Goal: Information Seeking & Learning: Learn about a topic

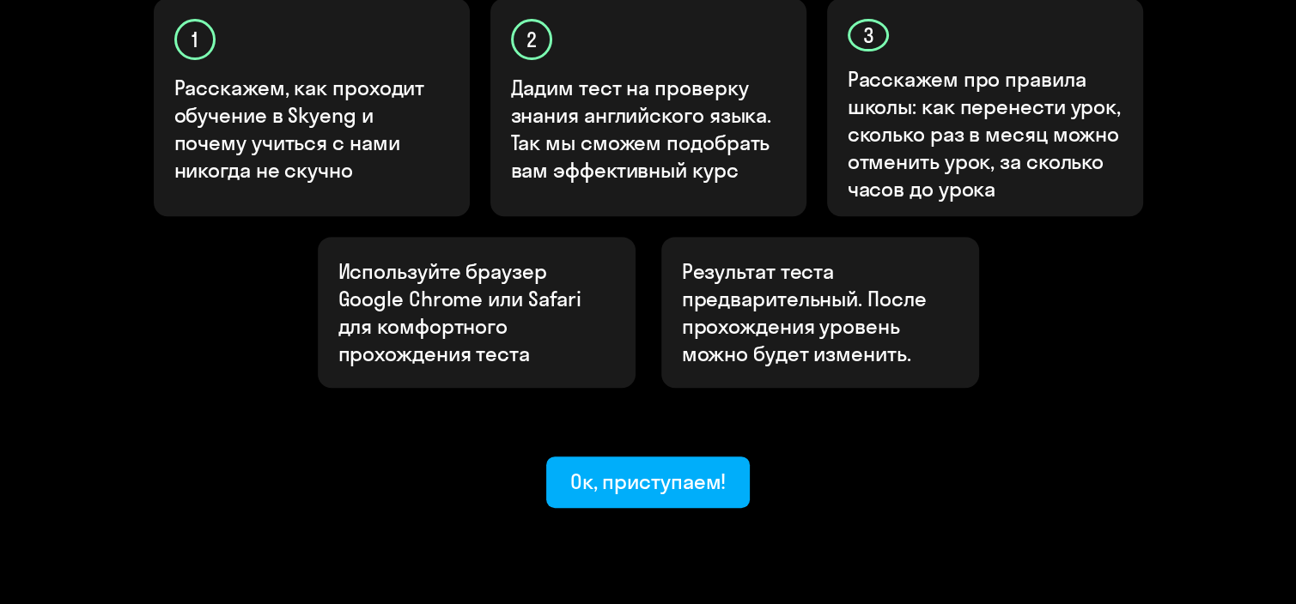
scroll to position [635, 0]
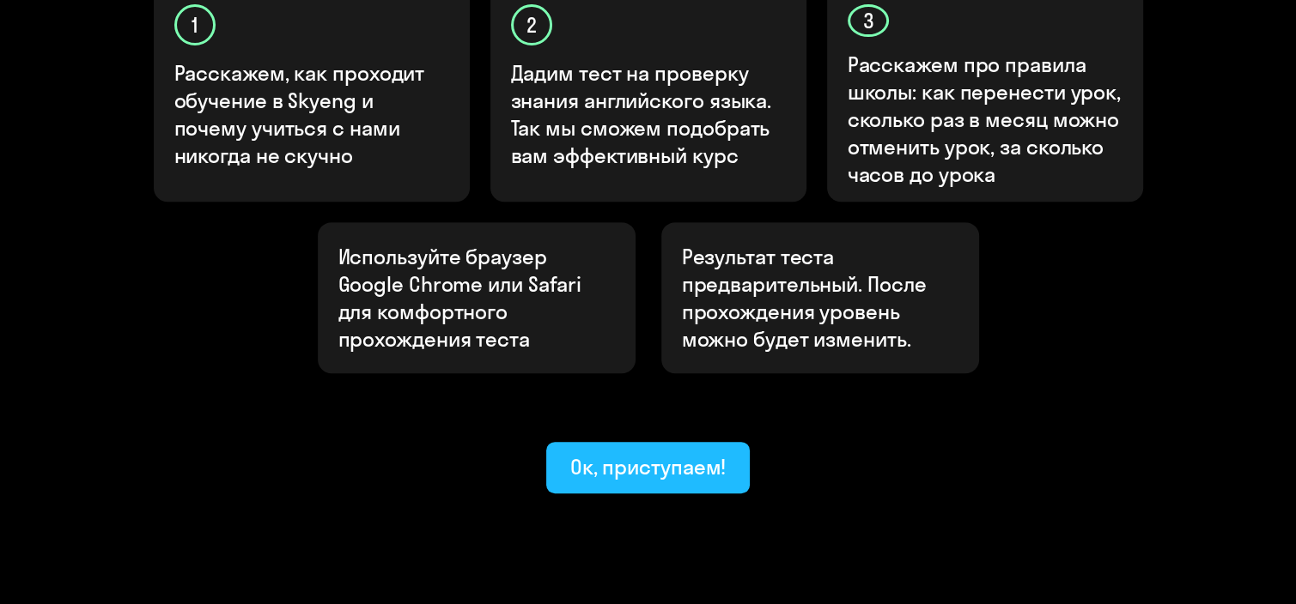
click at [698, 453] on div "Ок, приступаем!" at bounding box center [648, 466] width 156 height 27
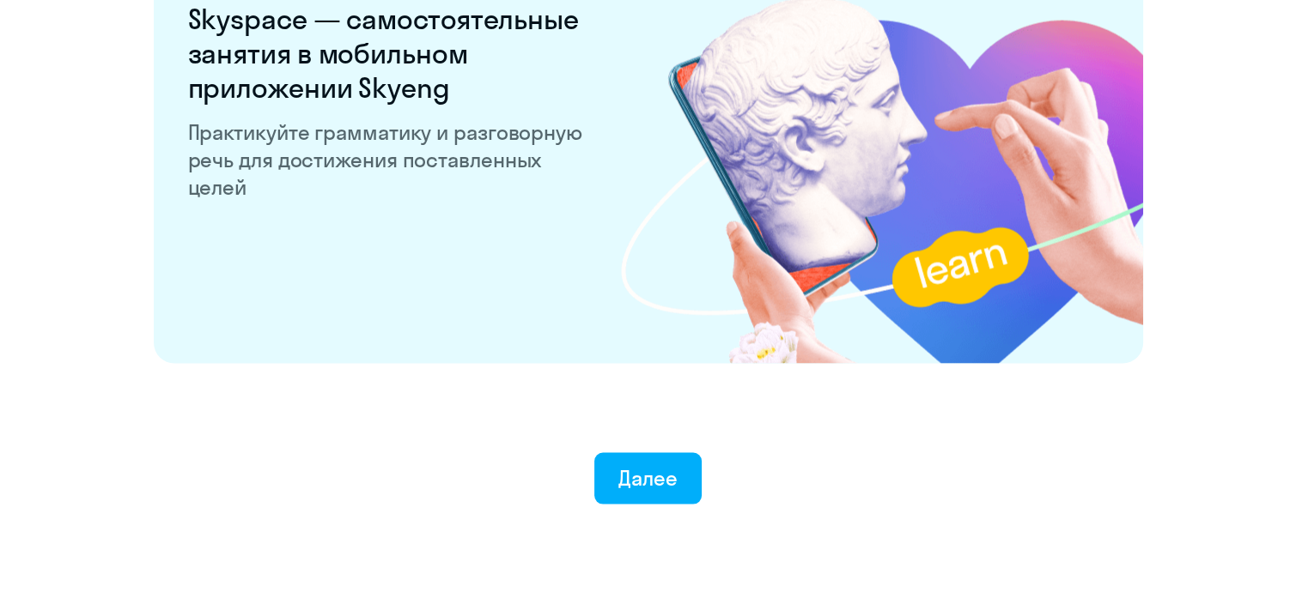
scroll to position [3375, 0]
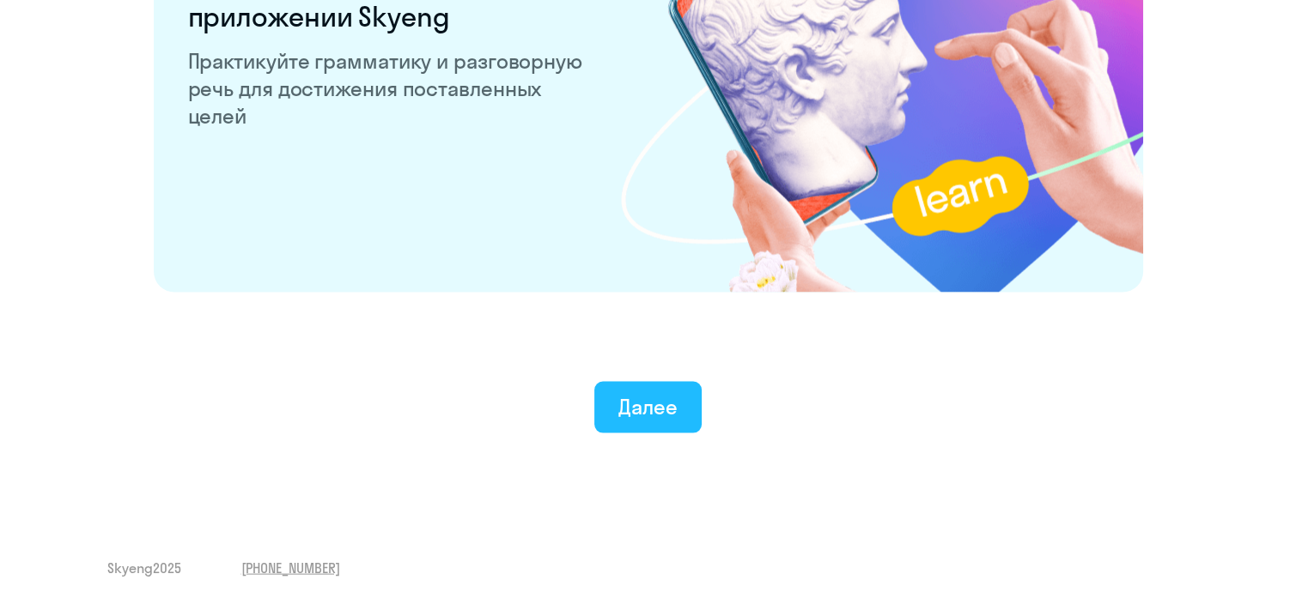
click at [628, 410] on div "Далее" at bounding box center [647, 406] width 59 height 27
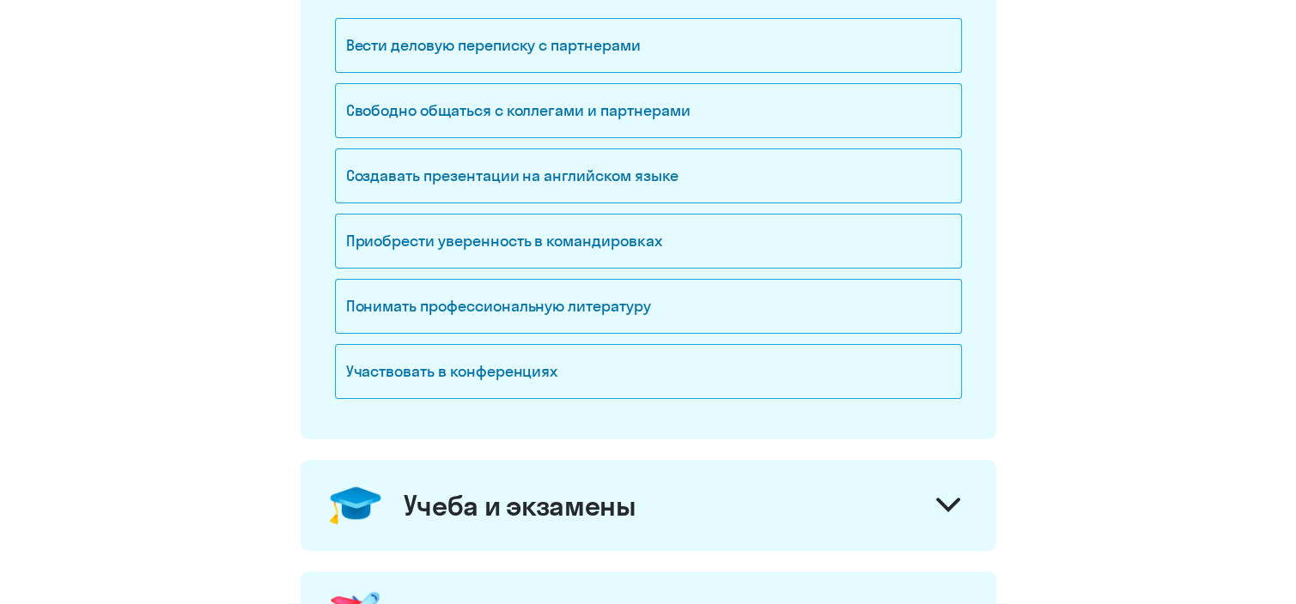
scroll to position [361, 0]
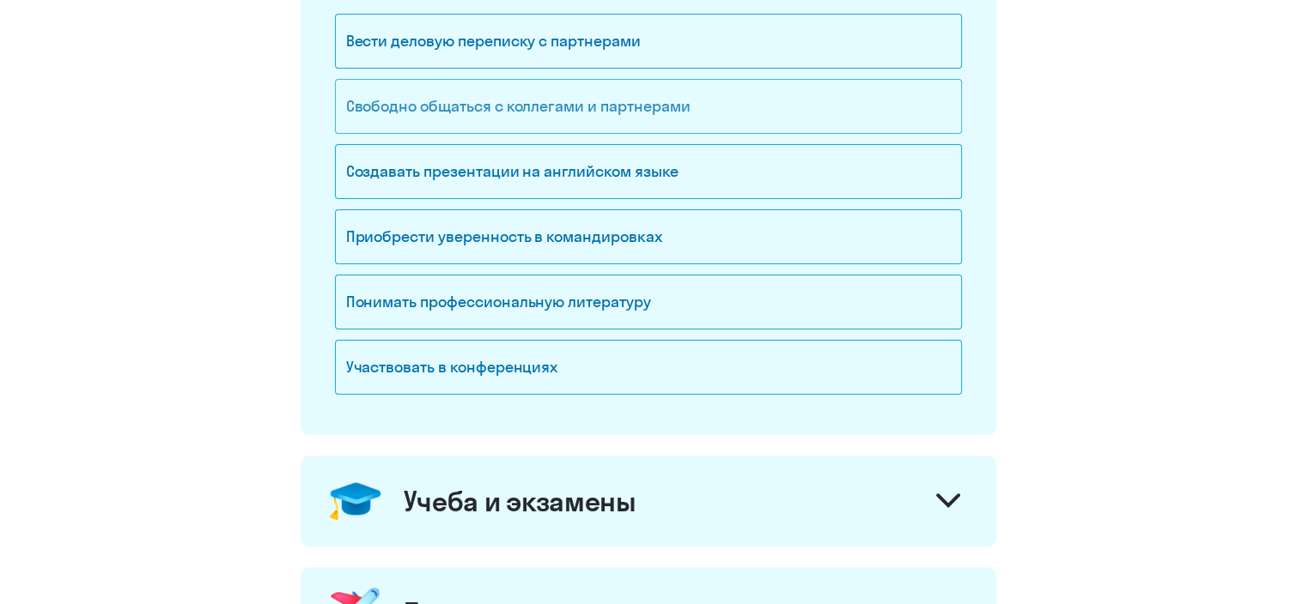
click at [747, 110] on div "Свободно общаться с коллегами и партнерами" at bounding box center [648, 106] width 627 height 55
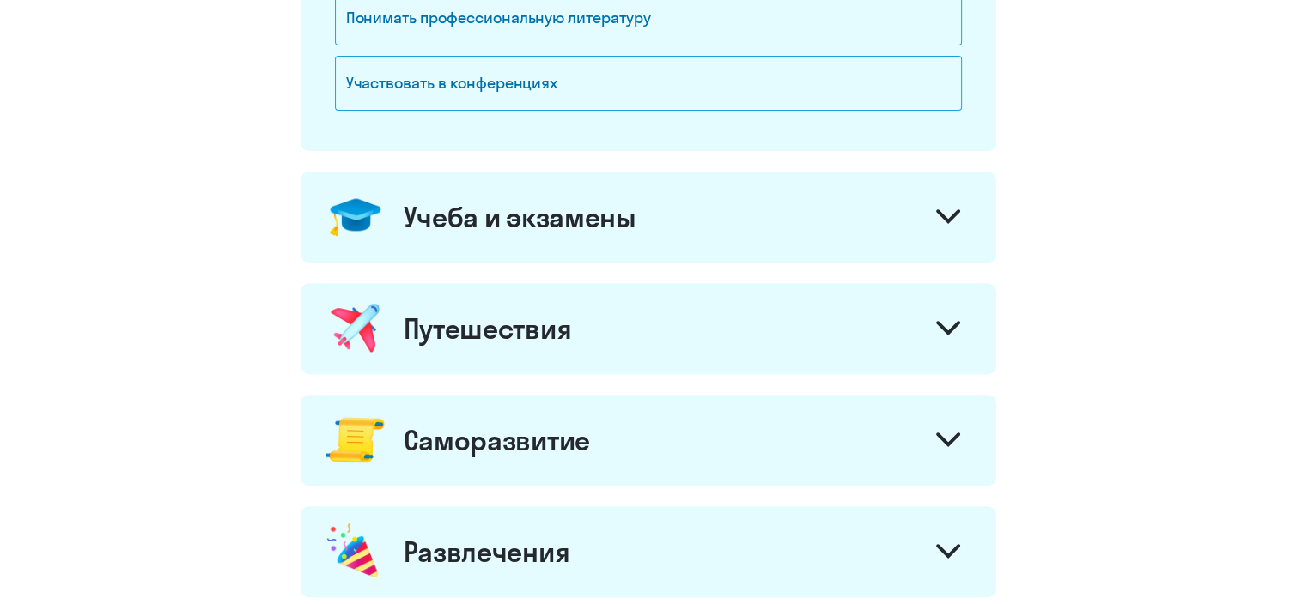
scroll to position [648, 0]
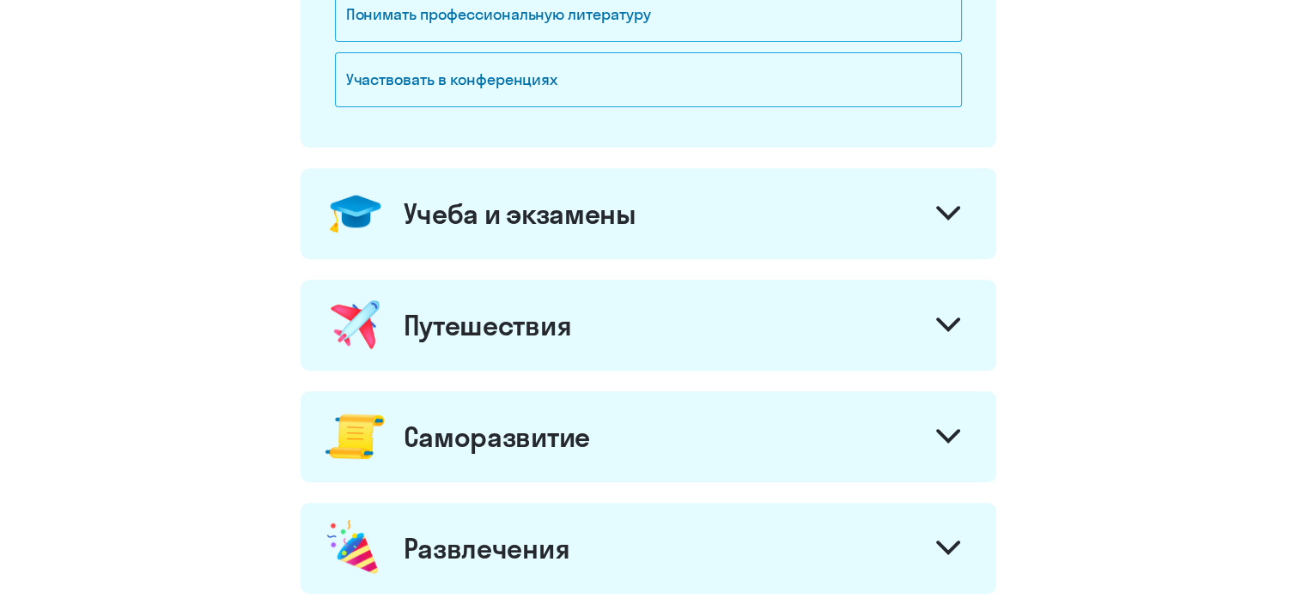
click at [938, 218] on icon at bounding box center [948, 213] width 24 height 15
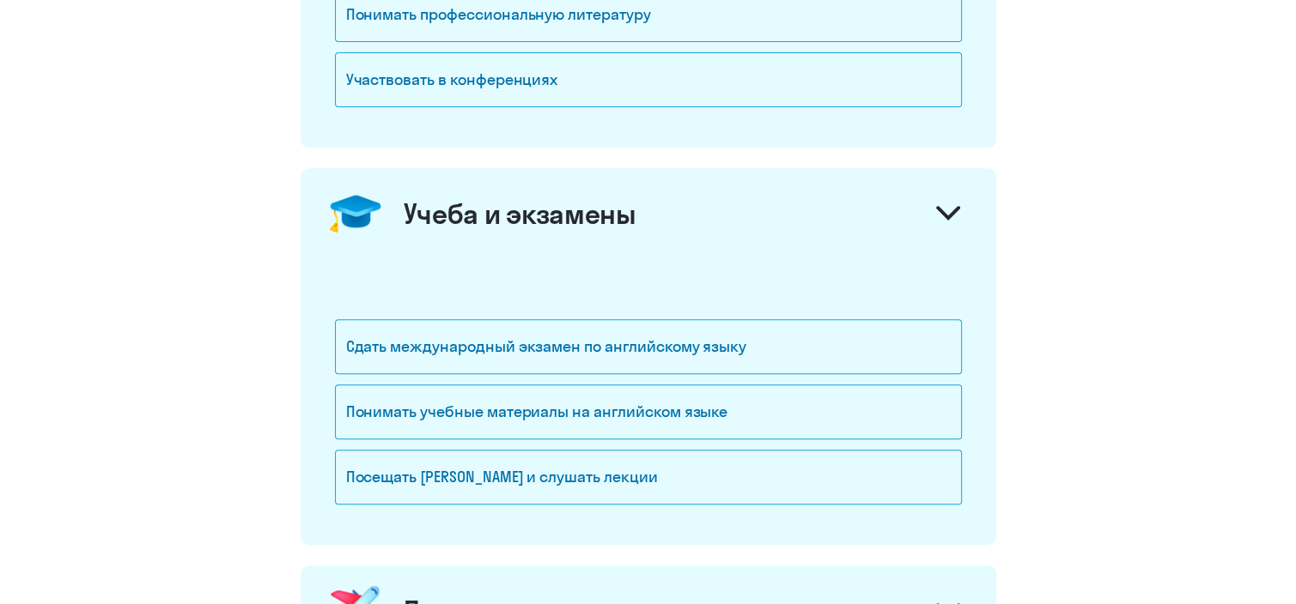
click at [938, 218] on icon at bounding box center [948, 213] width 24 height 15
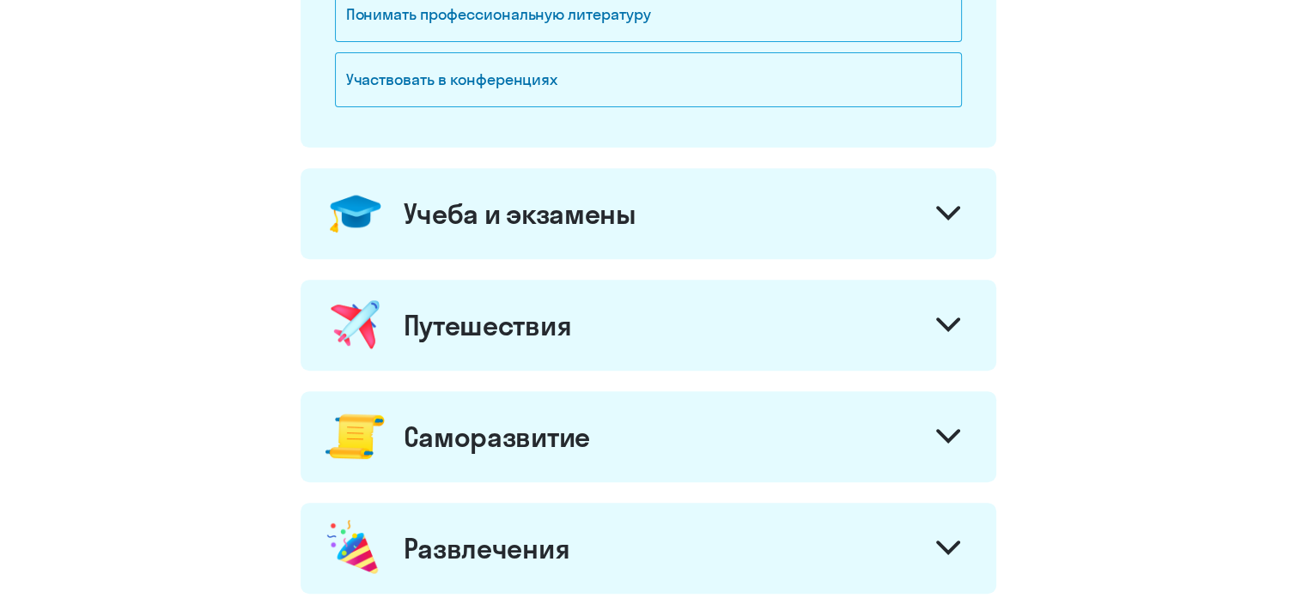
click at [954, 321] on icon at bounding box center [948, 324] width 21 height 10
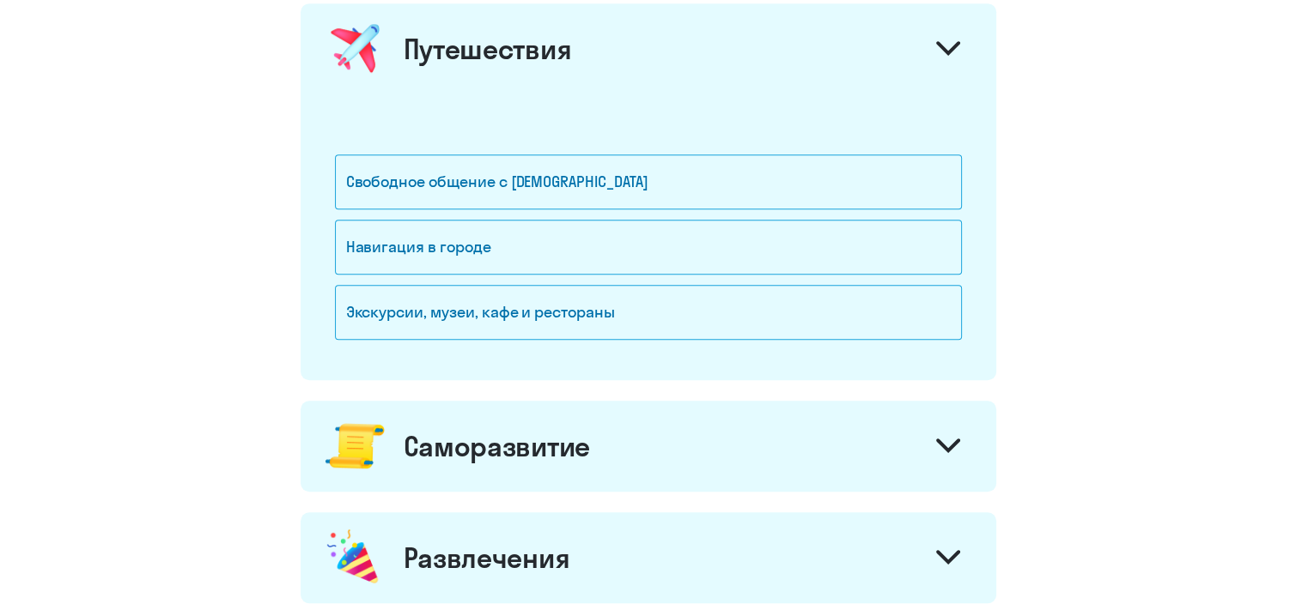
scroll to position [943, 0]
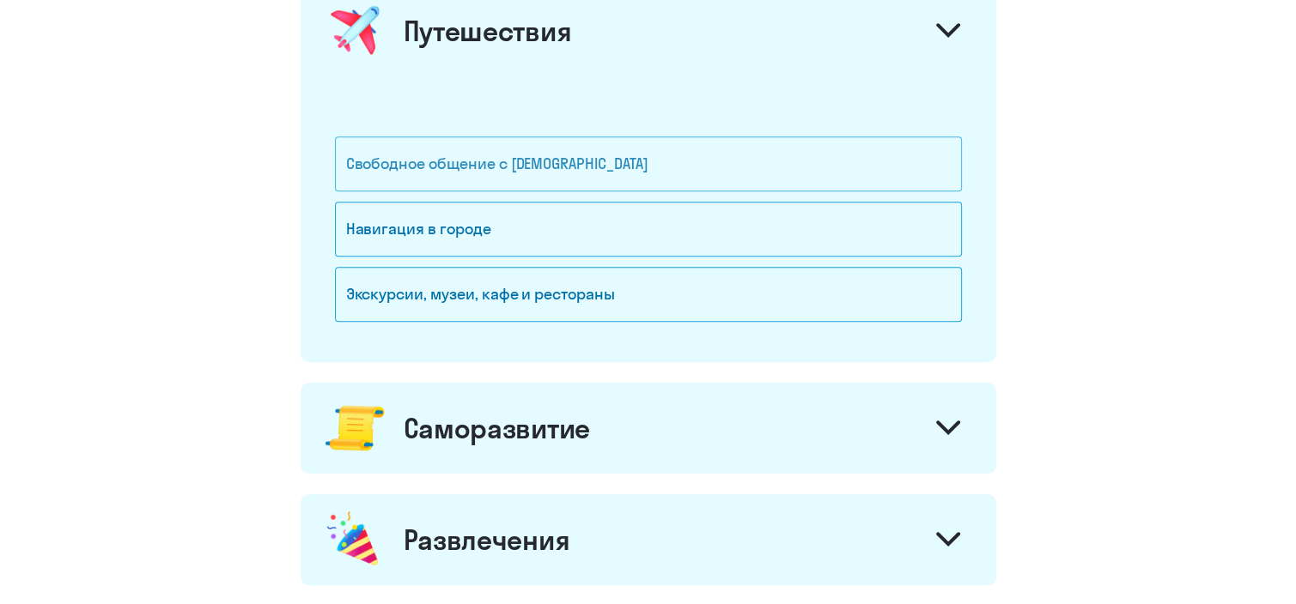
click at [650, 170] on div "Свободное общение с [DEMOGRAPHIC_DATA]" at bounding box center [648, 164] width 627 height 55
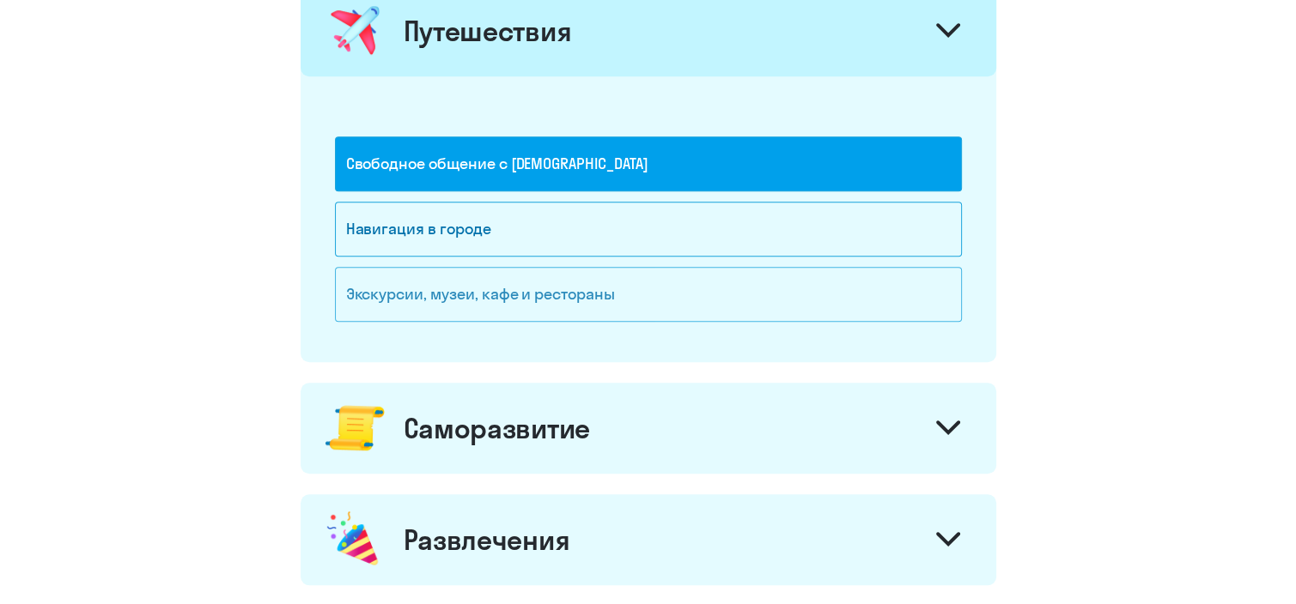
click at [618, 295] on div "Экскурсии, музеи, кафе и рестораны" at bounding box center [648, 294] width 627 height 55
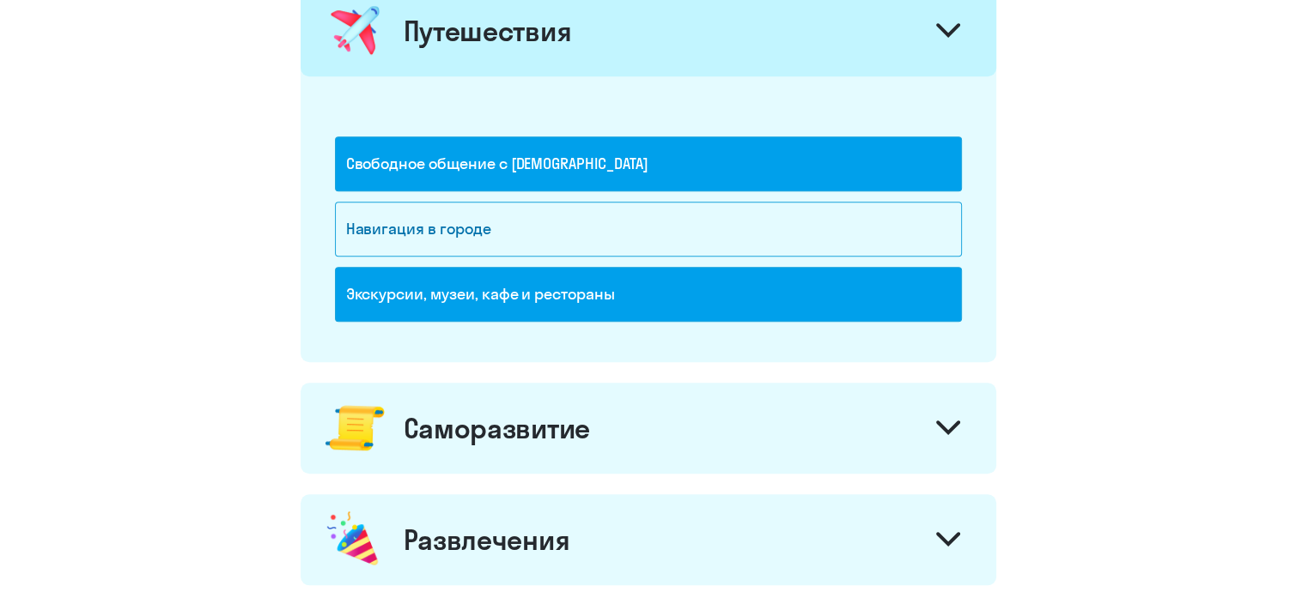
click at [944, 422] on icon at bounding box center [948, 428] width 24 height 15
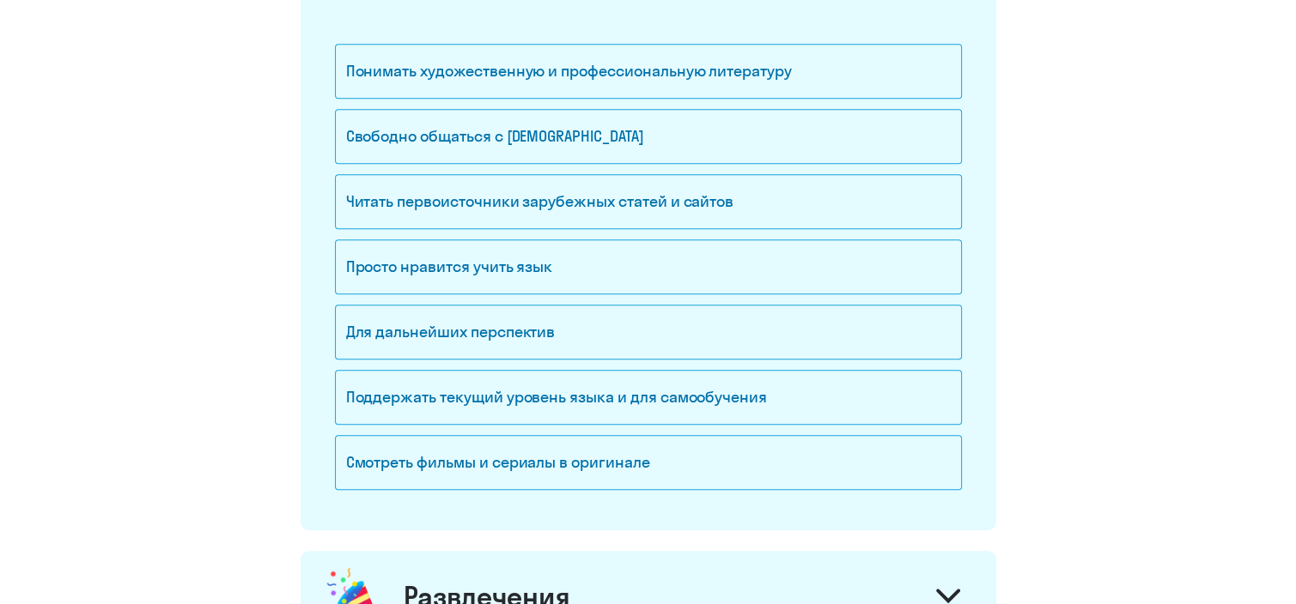
scroll to position [1436, 0]
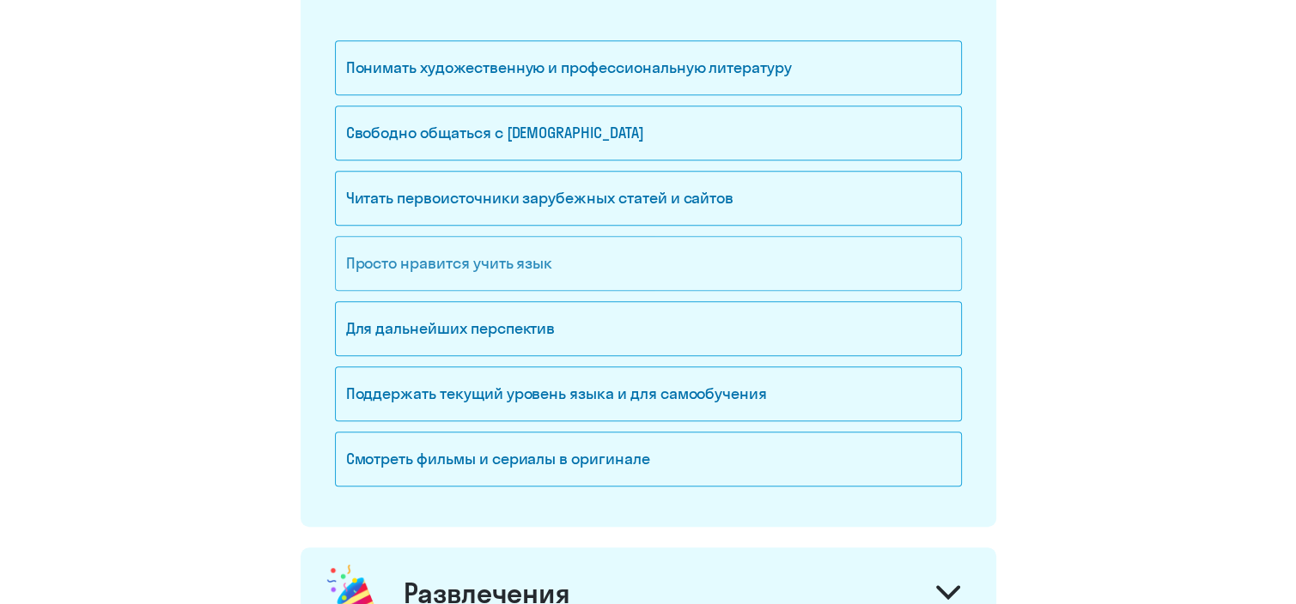
click at [525, 258] on div "Просто нравится учить язык" at bounding box center [648, 264] width 627 height 55
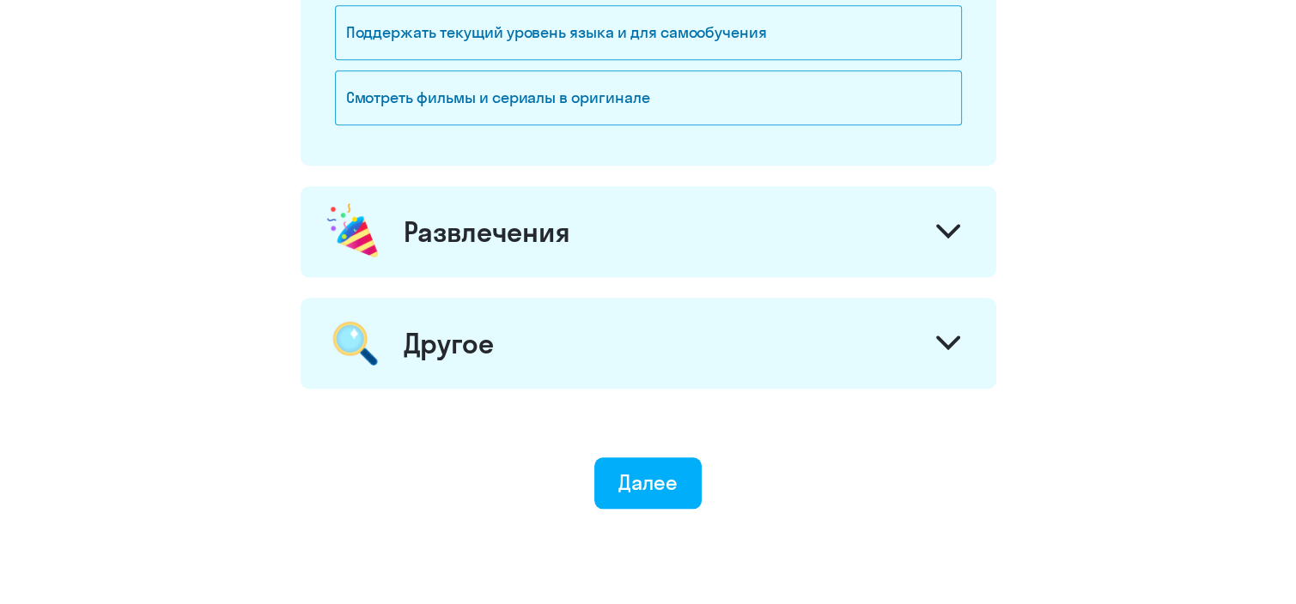
scroll to position [1807, 0]
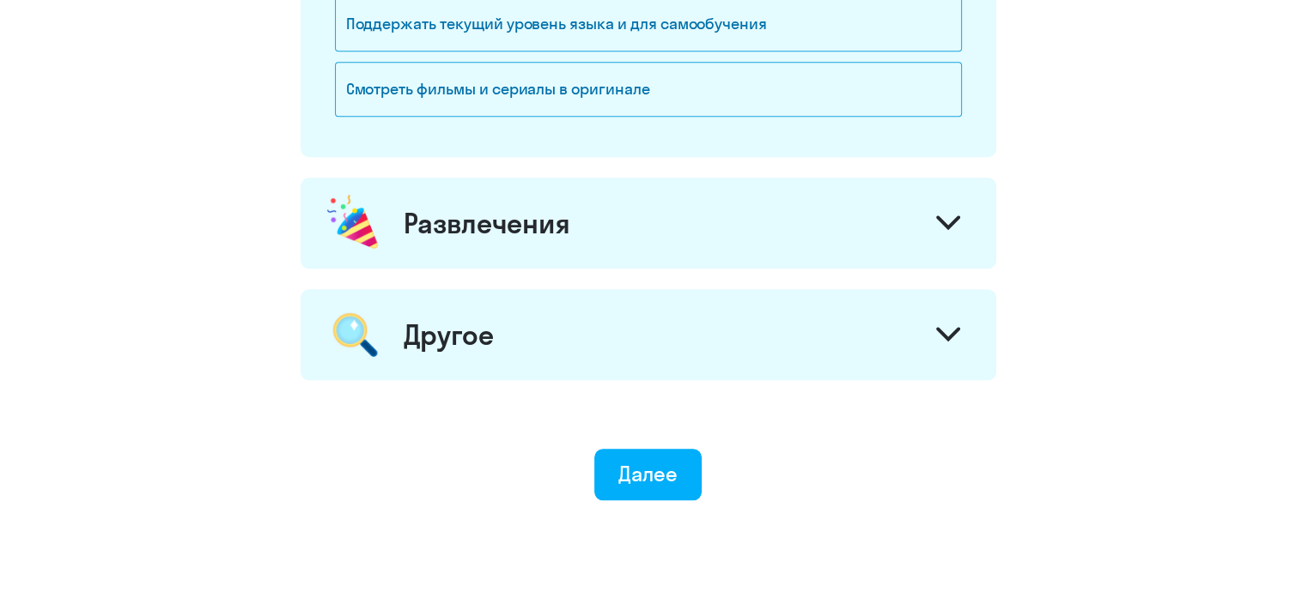
click at [934, 211] on div at bounding box center [947, 224] width 41 height 41
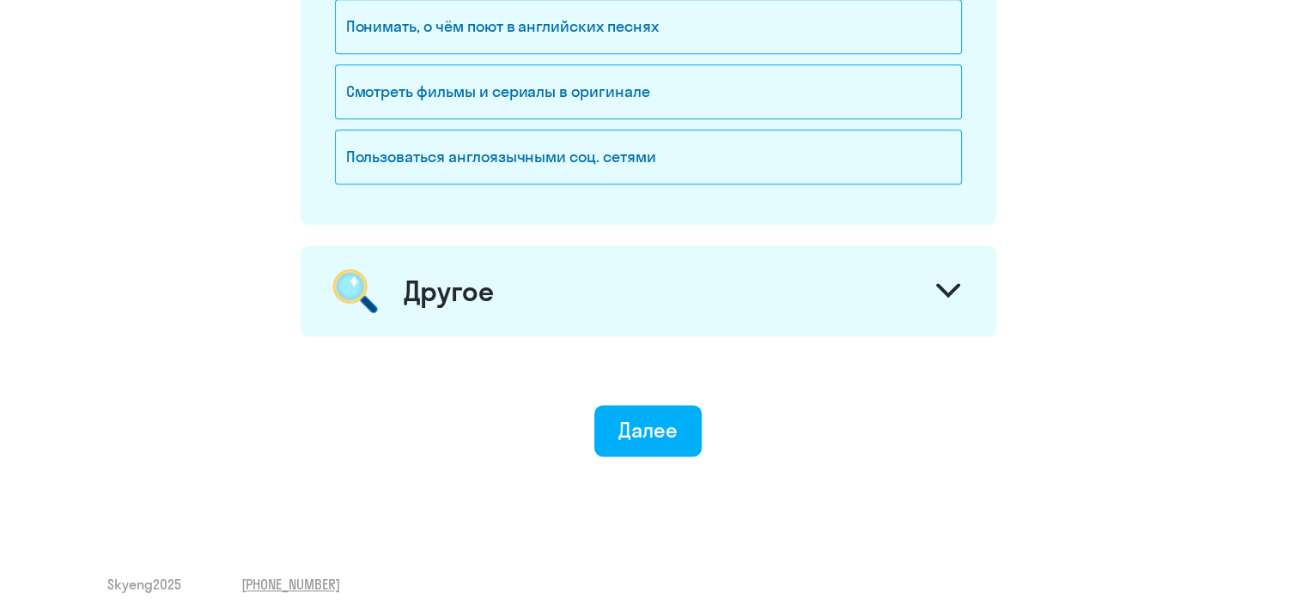
scroll to position [2211, 0]
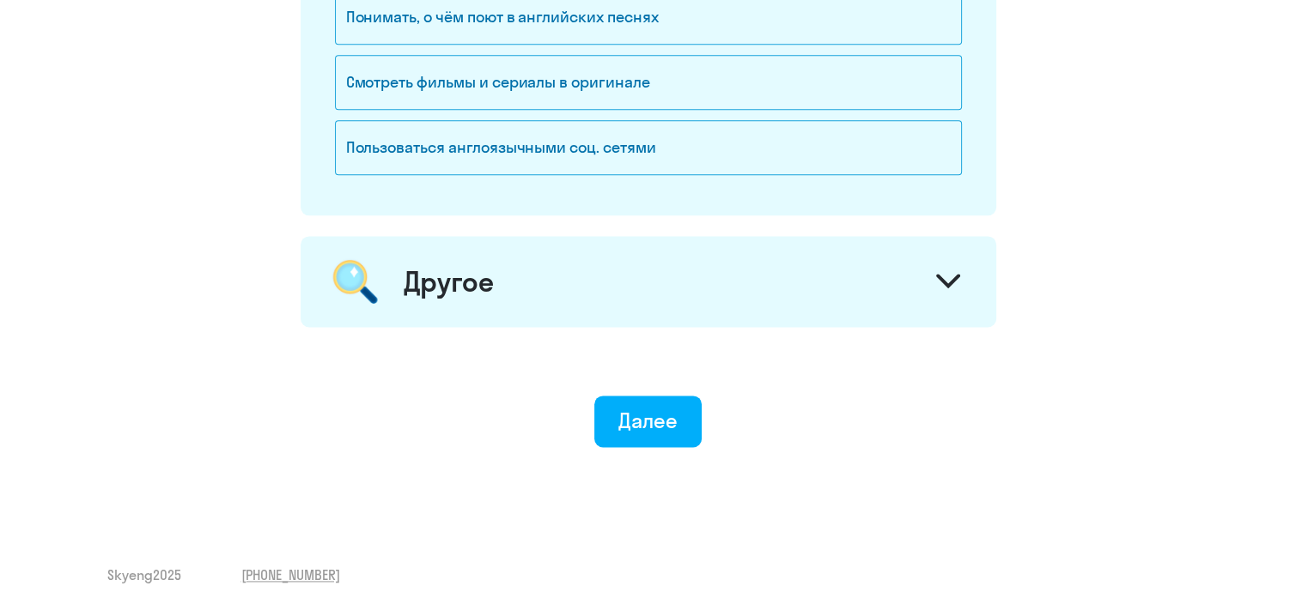
click at [929, 295] on div at bounding box center [947, 283] width 41 height 41
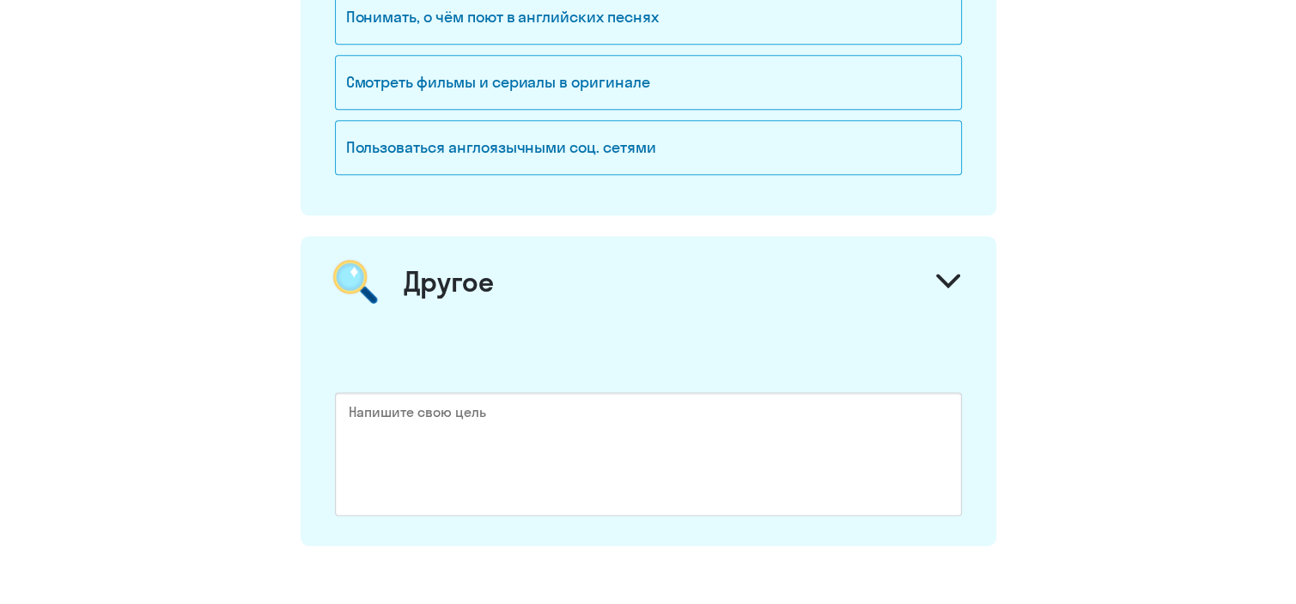
scroll to position [2430, 0]
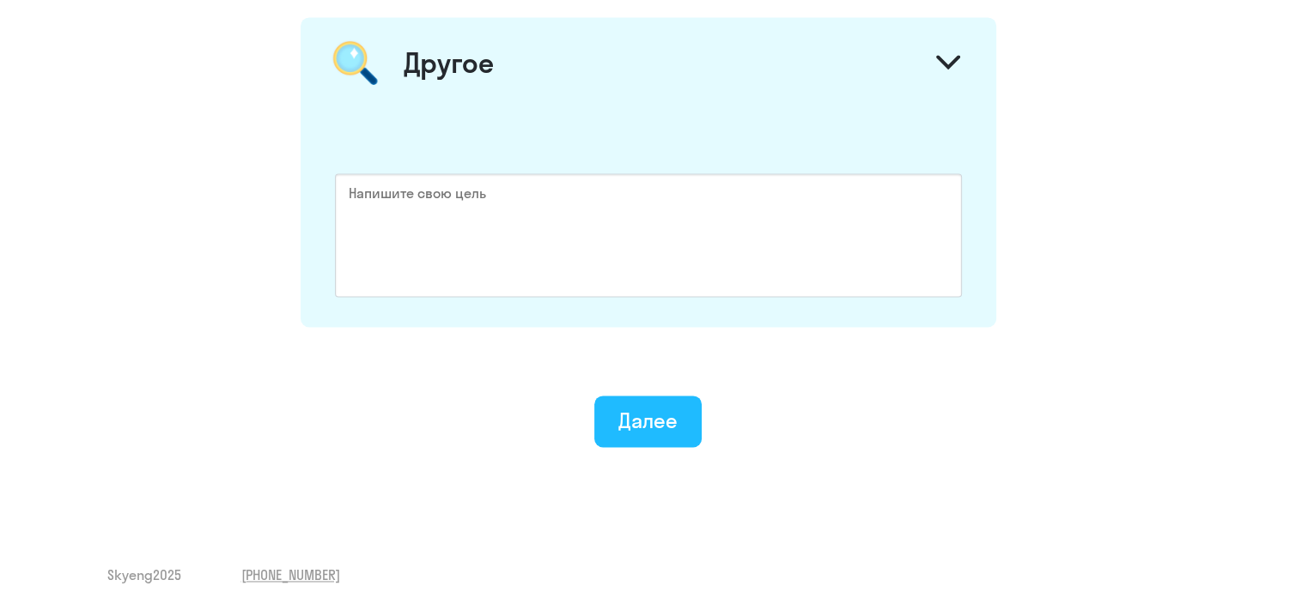
click at [648, 426] on div "Далее" at bounding box center [647, 420] width 59 height 27
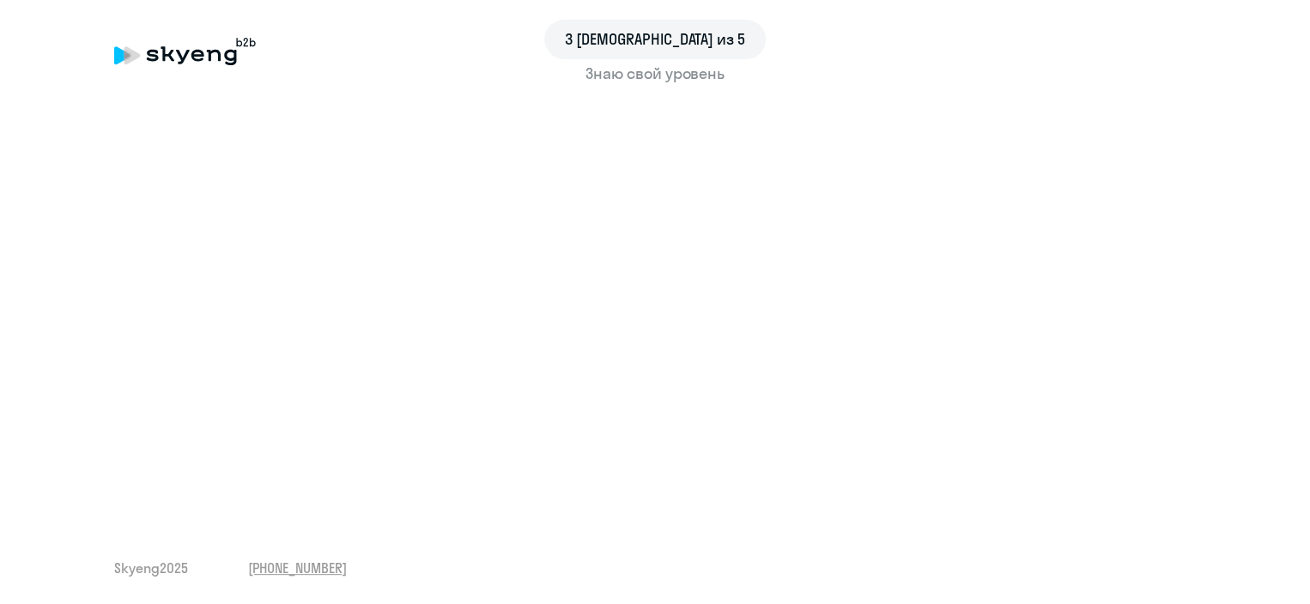
drag, startPoint x: 1276, startPoint y: 248, endPoint x: 1279, endPoint y: 263, distance: 14.8
click at [1279, 263] on div "3 шаг из 5 Знаю свой уровень Skyeng 2025 [PHONE_NUMBER]" at bounding box center [655, 302] width 1310 height 604
click at [1278, 493] on div "3 шаг из 5 Знаю свой уровень Skyeng 2025 [PHONE_NUMBER]" at bounding box center [655, 302] width 1310 height 604
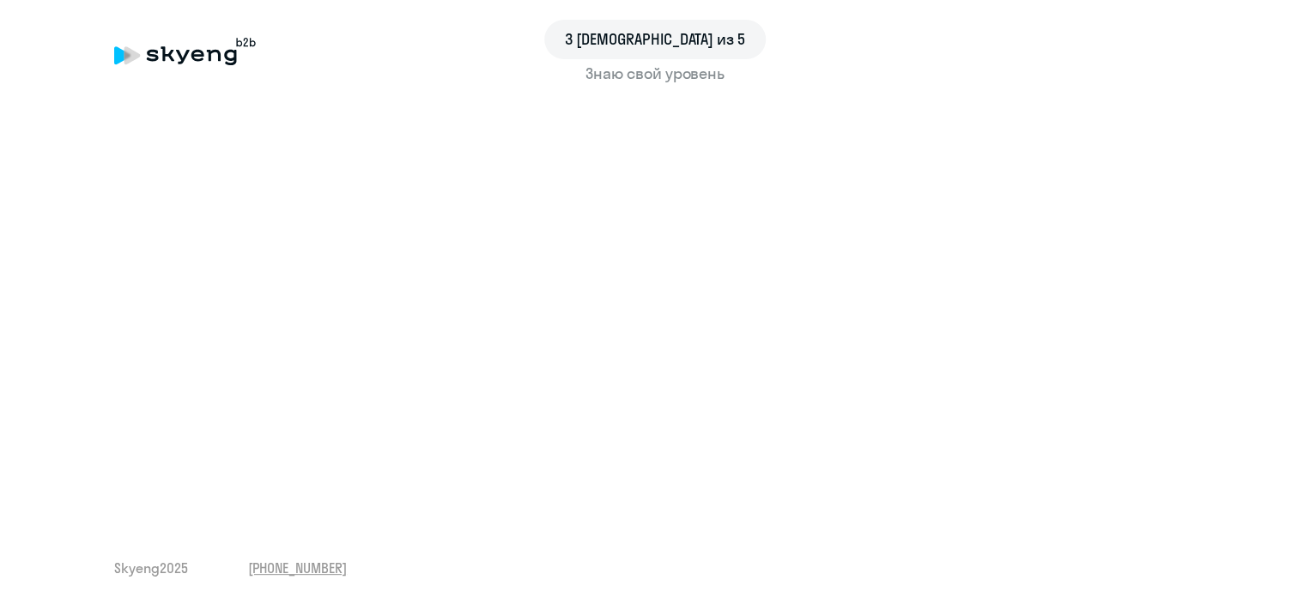
click at [1278, 493] on div "3 шаг из 5 Знаю свой уровень Skyeng 2025 [PHONE_NUMBER]" at bounding box center [655, 302] width 1310 height 604
drag, startPoint x: 1276, startPoint y: 263, endPoint x: 1276, endPoint y: 276, distance: 13.7
click at [1276, 276] on div "3 шаг из 5 Знаю свой уровень Skyeng 2025 [PHONE_NUMBER]" at bounding box center [655, 302] width 1310 height 604
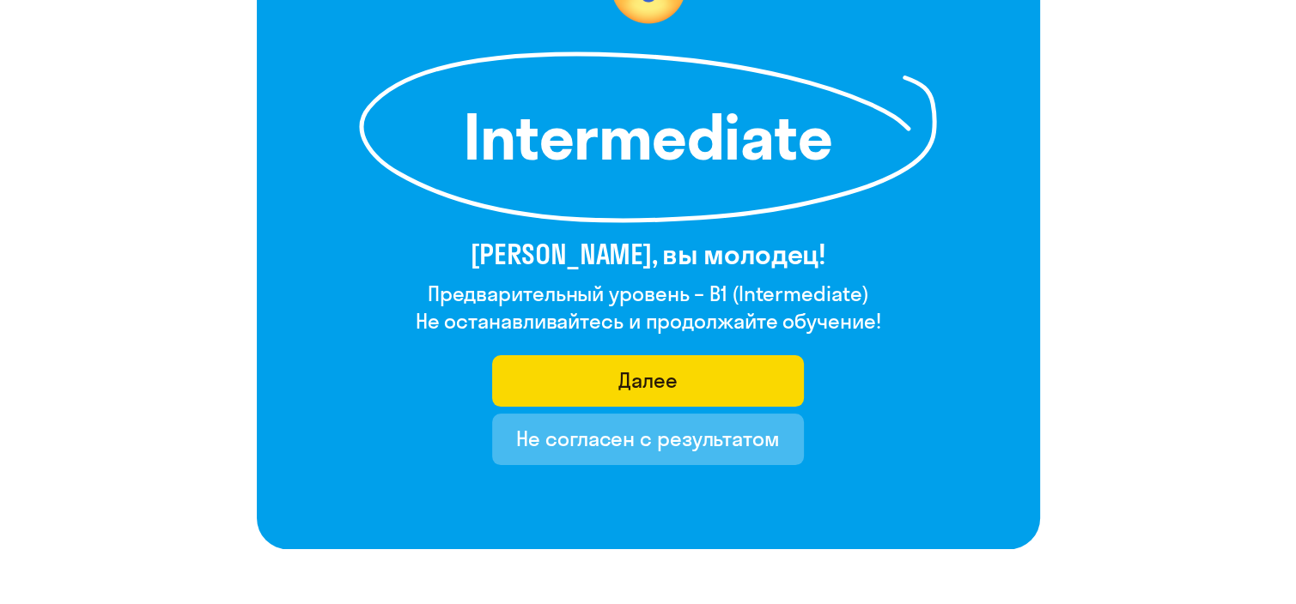
scroll to position [227, 0]
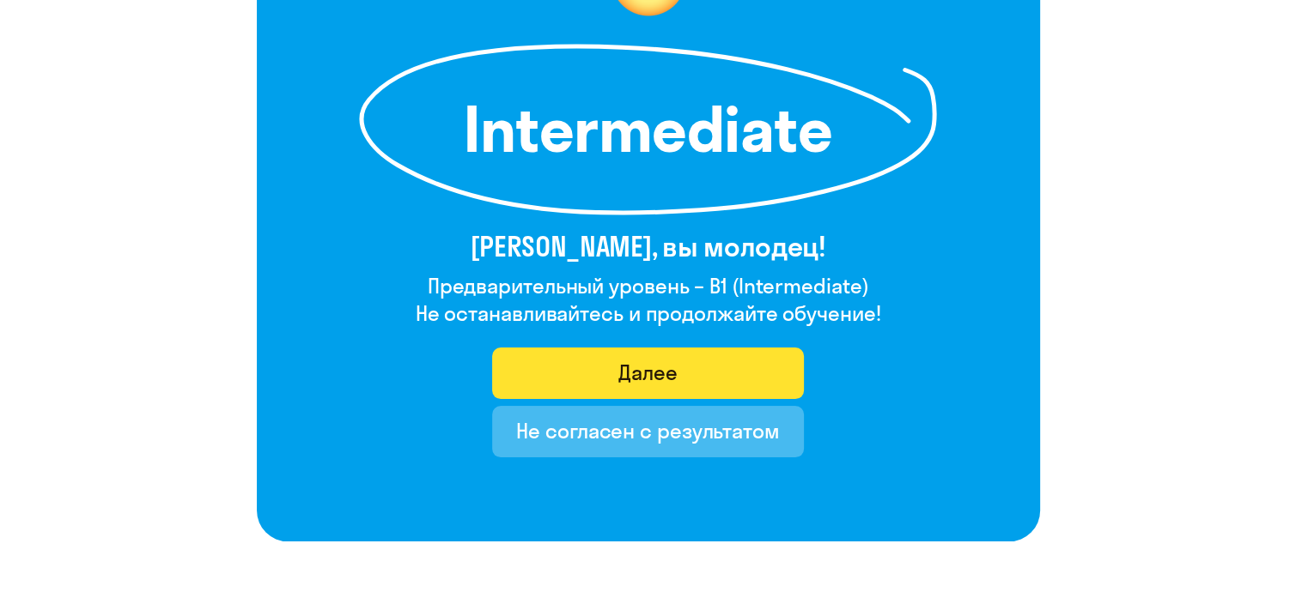
click at [703, 379] on button "Далее" at bounding box center [648, 374] width 312 height 52
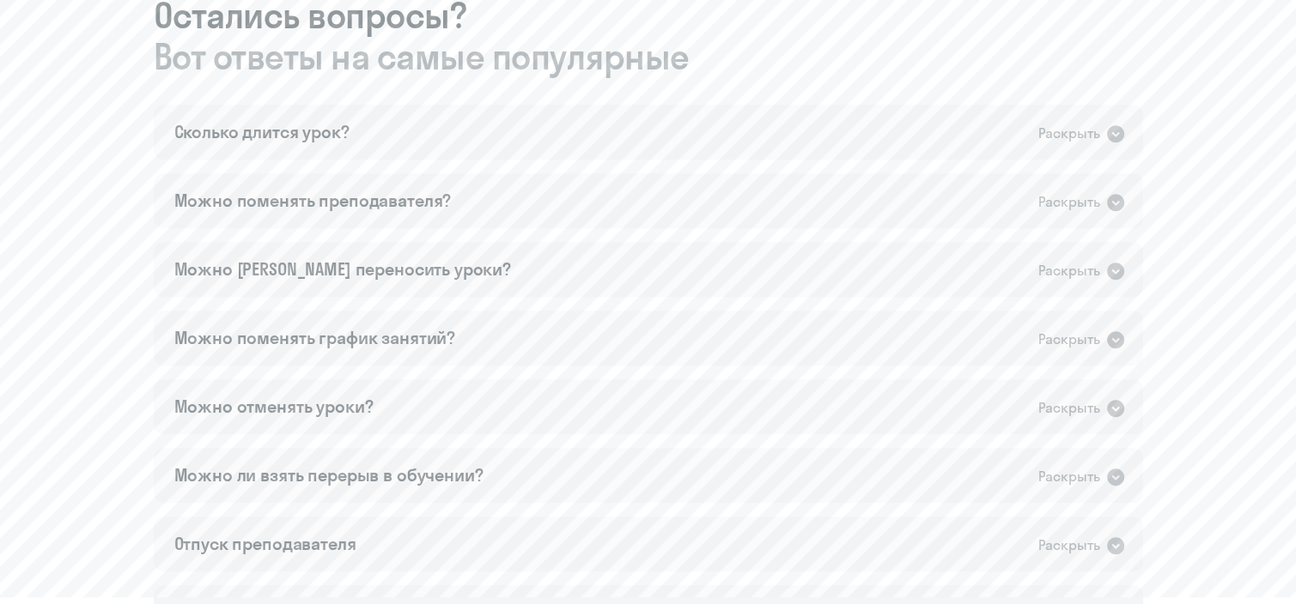
scroll to position [993, 0]
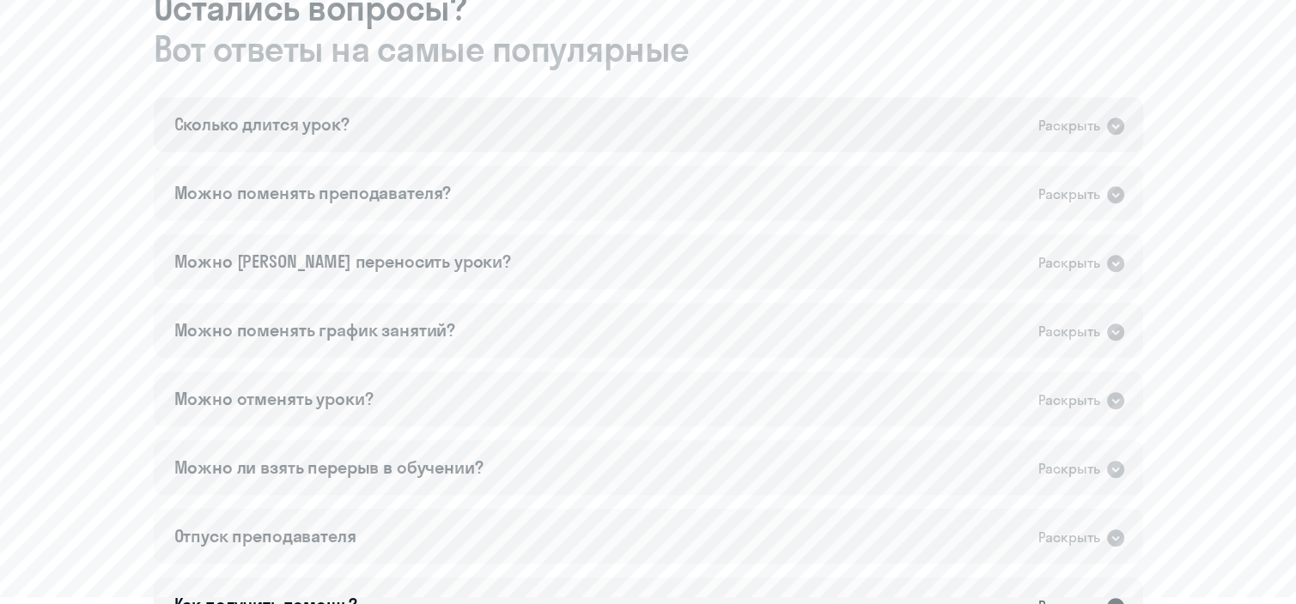
click at [1045, 131] on div "Раскрыть" at bounding box center [1069, 125] width 62 height 21
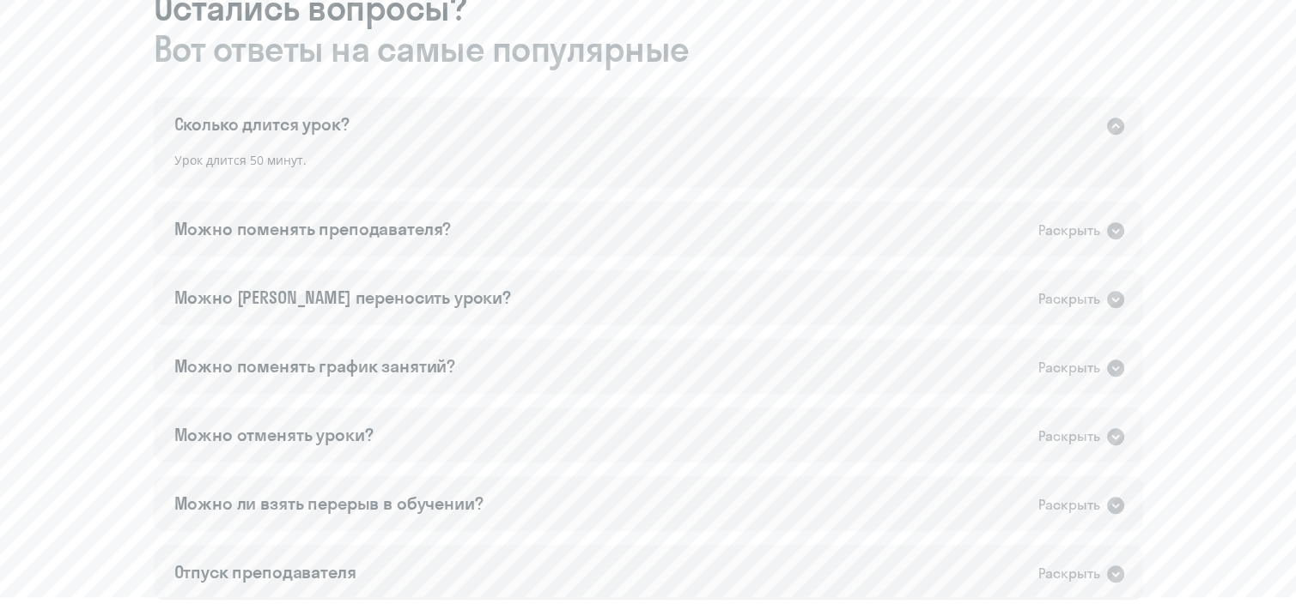
click at [1045, 131] on div "Раскрыть" at bounding box center [1069, 125] width 62 height 21
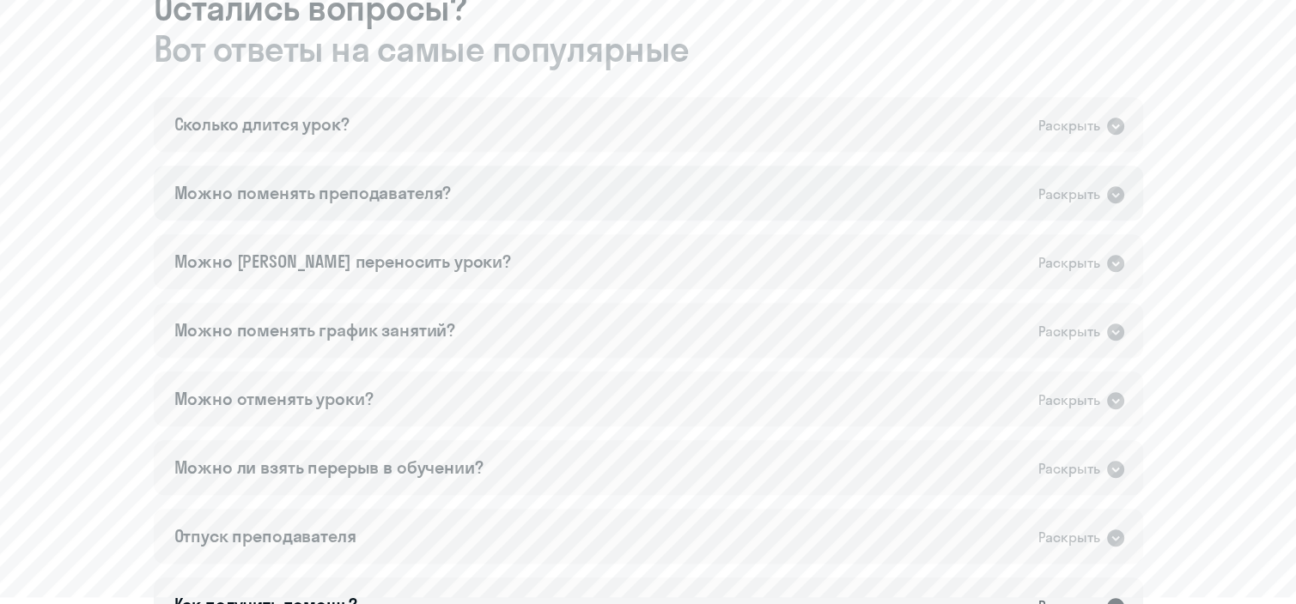
click at [1057, 196] on div "Раскрыть" at bounding box center [1069, 194] width 62 height 21
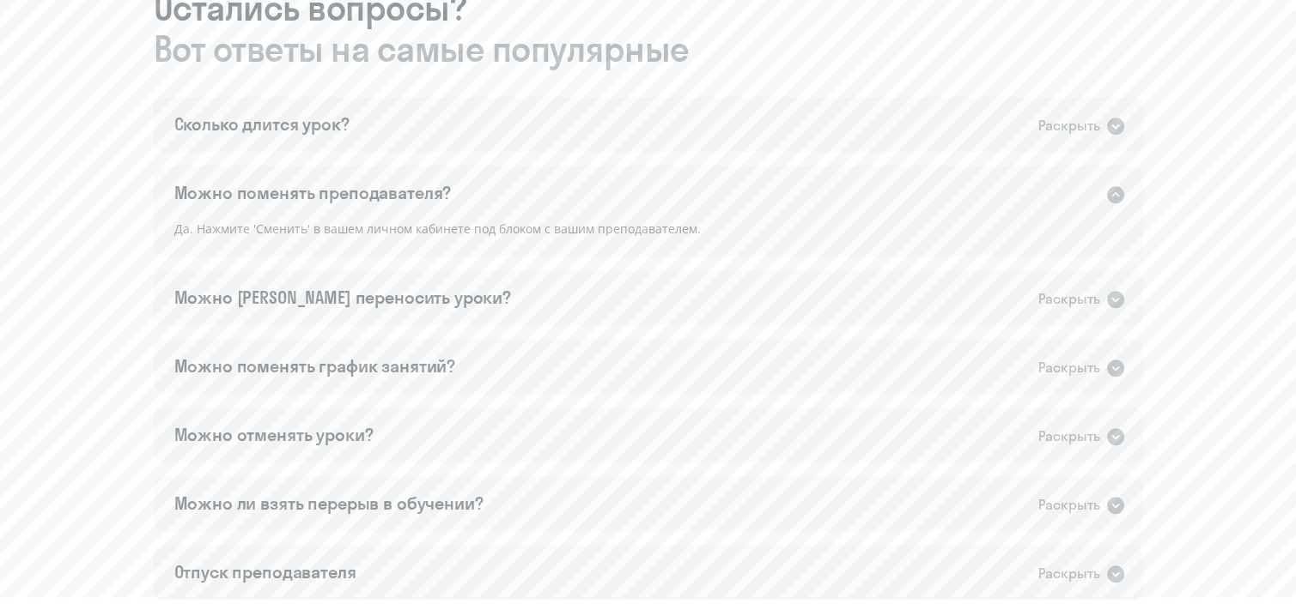
click at [1057, 196] on div "Раскрыть" at bounding box center [1069, 194] width 62 height 21
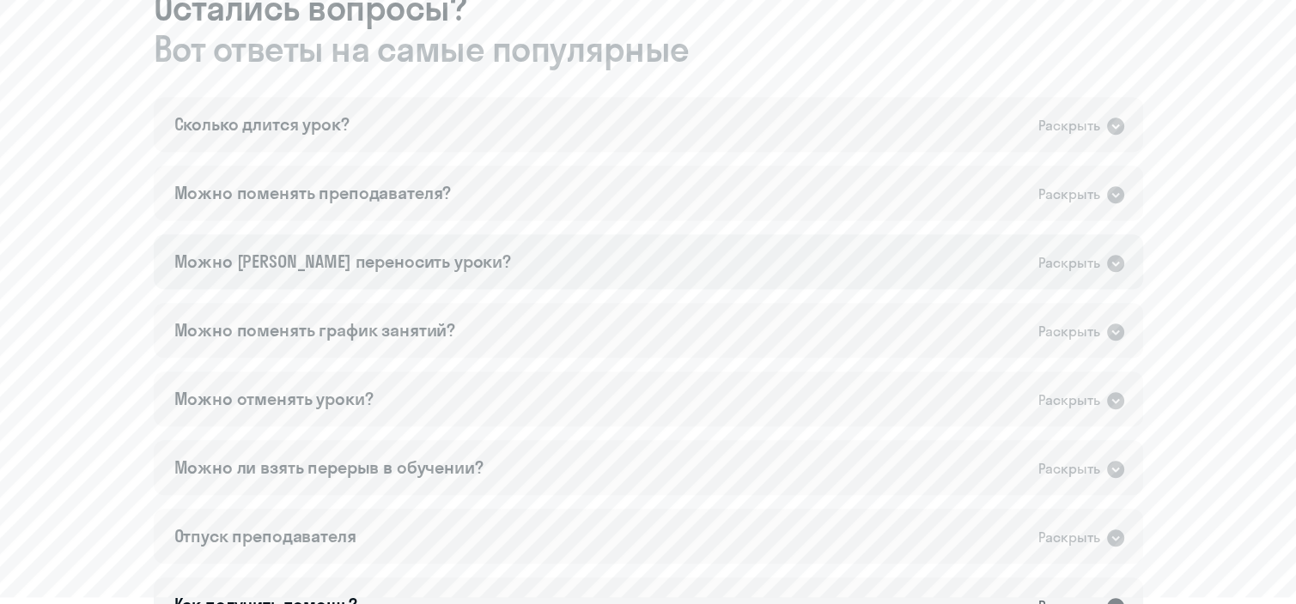
click at [1060, 262] on div "Раскрыть" at bounding box center [1069, 262] width 62 height 21
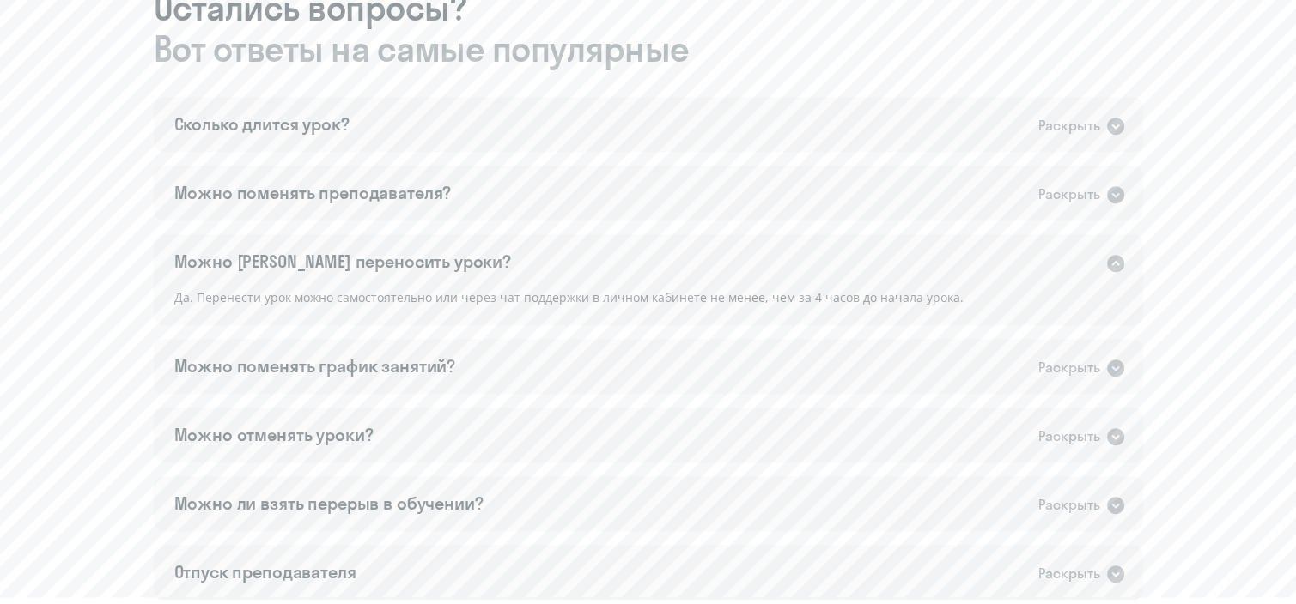
click at [1060, 262] on div "Раскрыть" at bounding box center [1069, 262] width 62 height 21
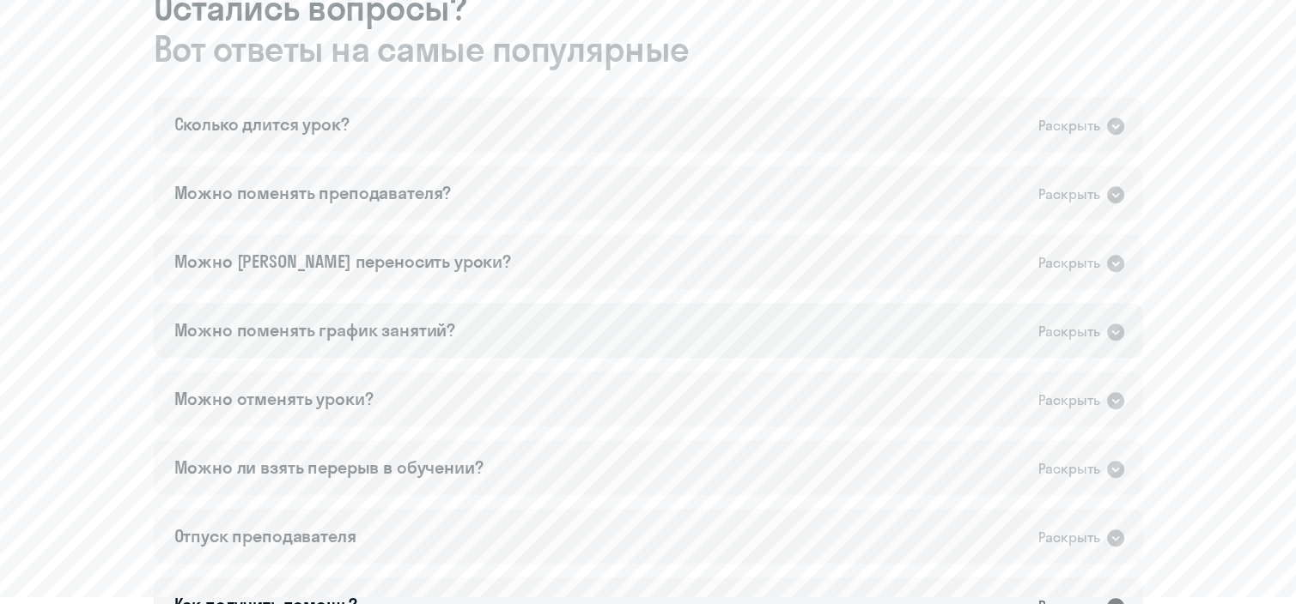
click at [1063, 337] on div "Раскрыть" at bounding box center [1069, 331] width 62 height 21
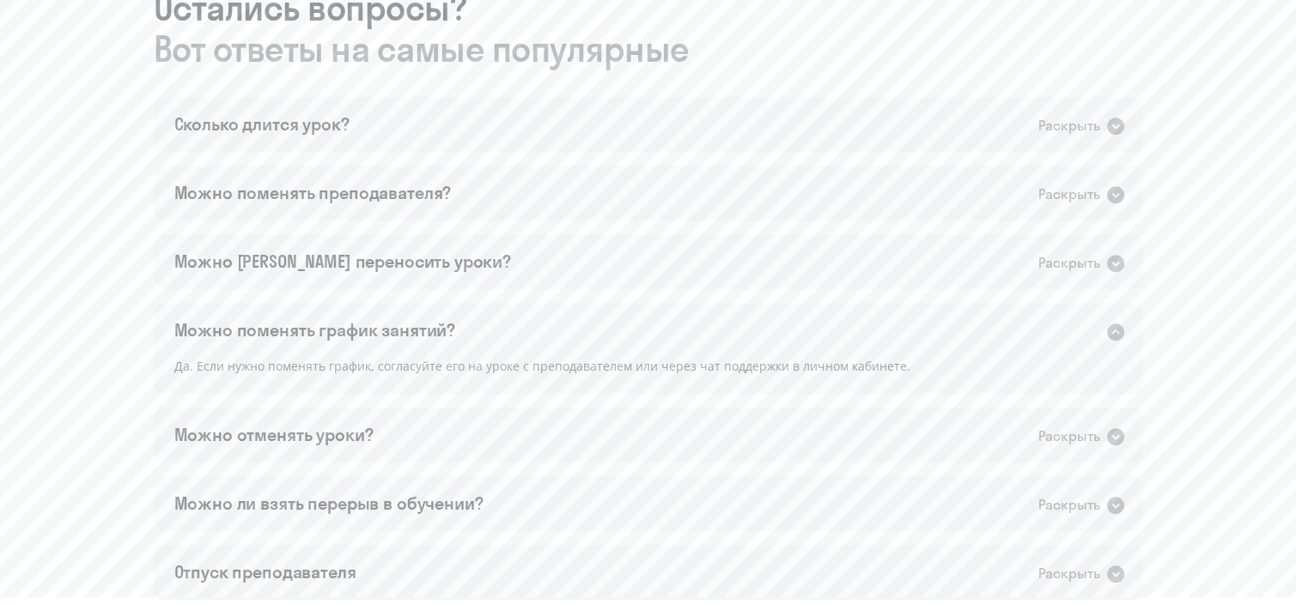
click at [1063, 337] on div "Раскрыть" at bounding box center [1069, 331] width 62 height 21
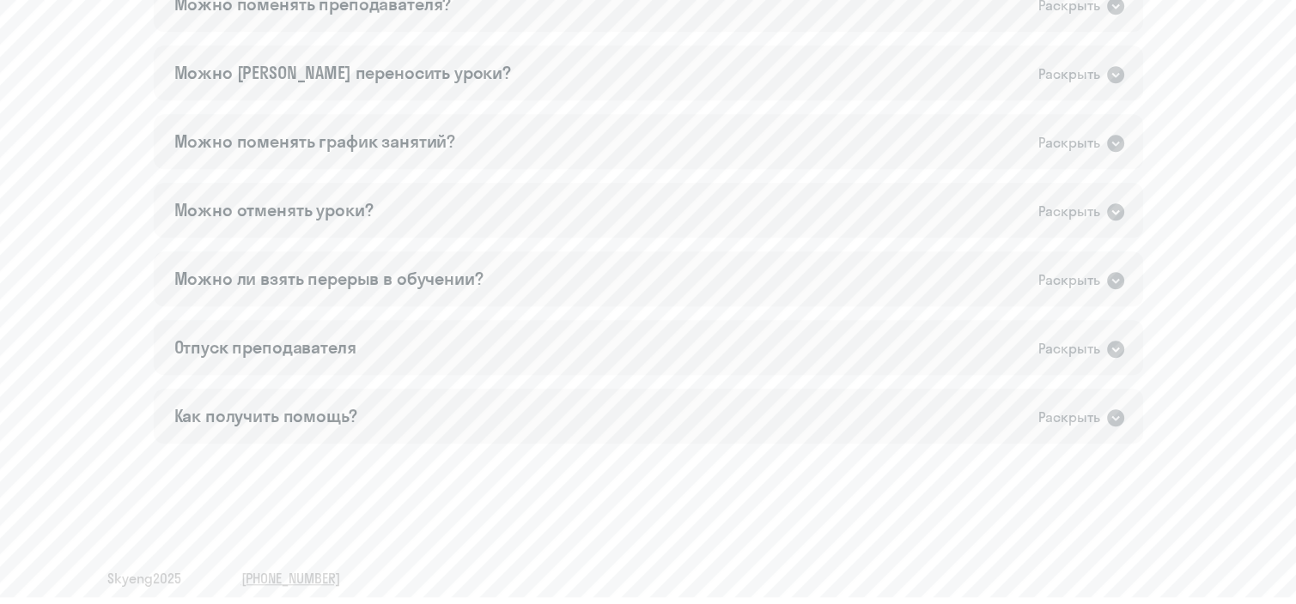
scroll to position [1192, 0]
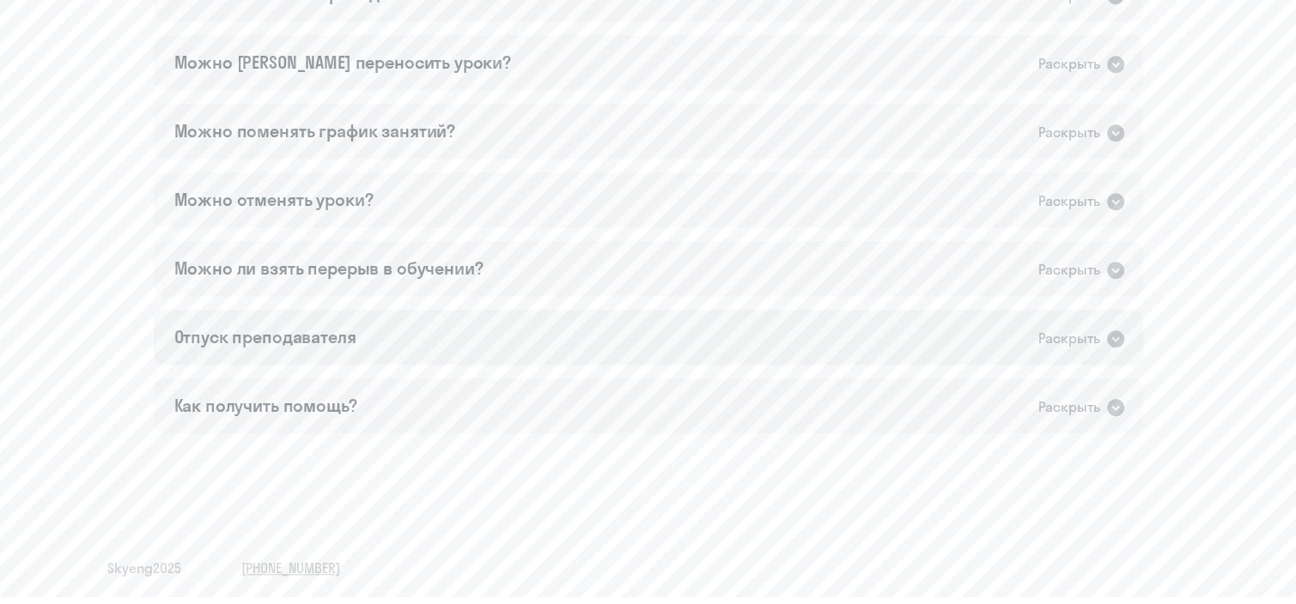
click at [1059, 335] on div "Раскрыть" at bounding box center [1069, 338] width 62 height 21
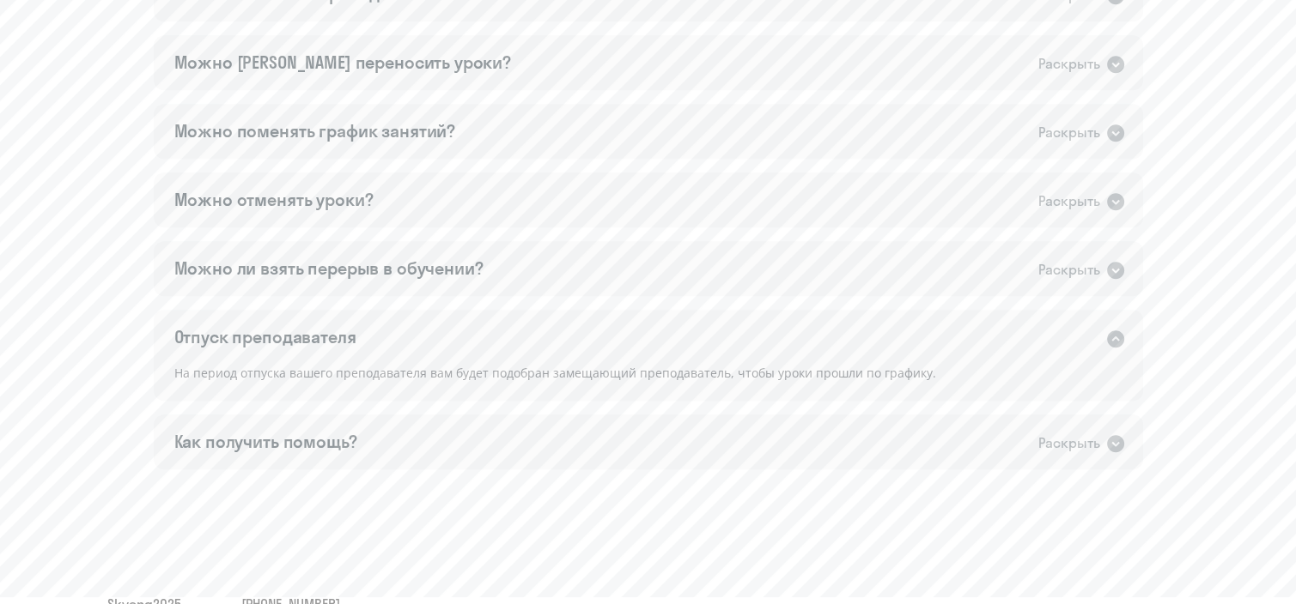
click at [1115, 335] on icon at bounding box center [1115, 339] width 17 height 17
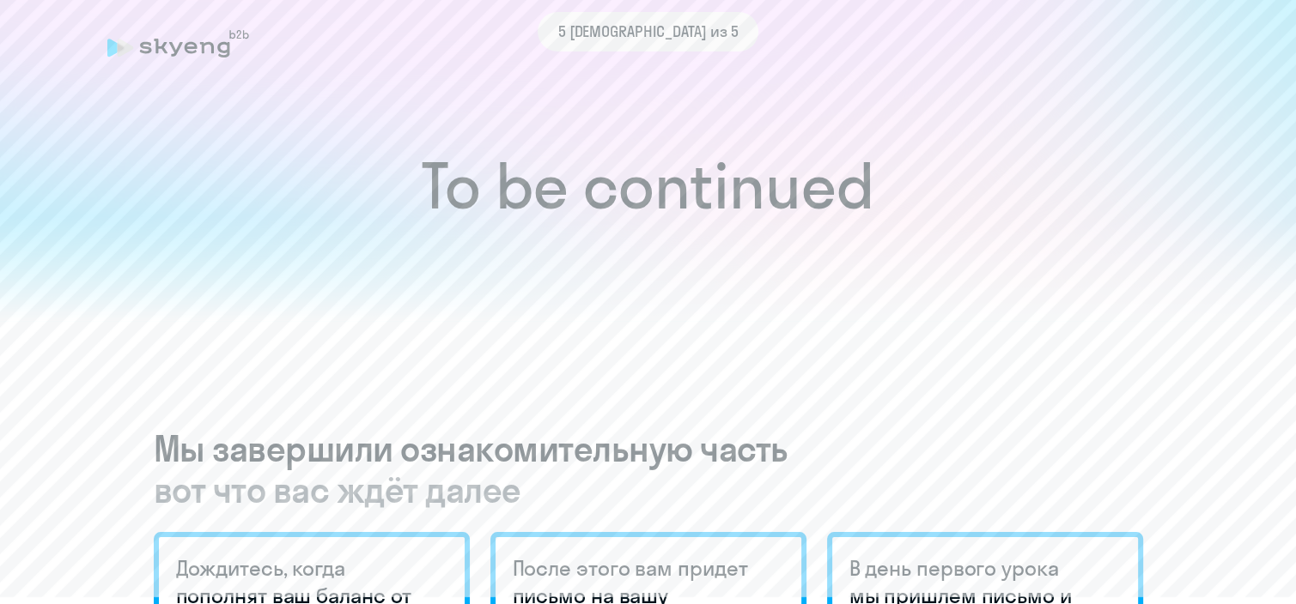
scroll to position [0, 0]
